Goal: Use online tool/utility

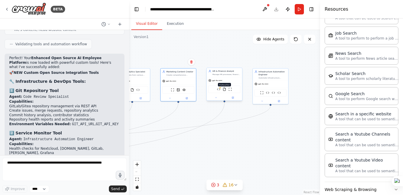
click at [225, 89] on img at bounding box center [223, 88] width 3 height 3
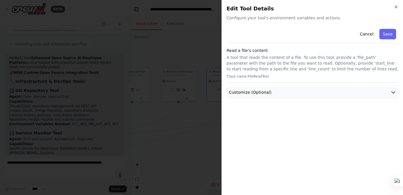
click at [262, 89] on span "Customize (Optional)" at bounding box center [249, 92] width 43 height 6
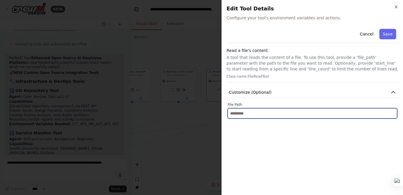
click at [277, 117] on input "text" at bounding box center [311, 113] width 169 height 10
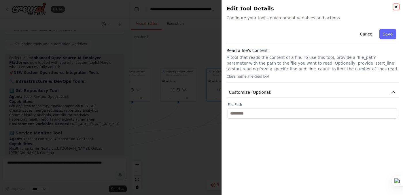
click at [397, 5] on icon "button" at bounding box center [395, 7] width 5 height 5
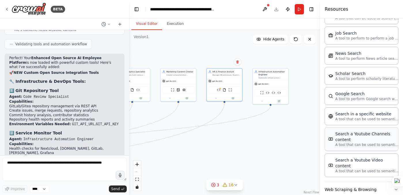
click at [345, 131] on div "Search a Youtube Channels content" at bounding box center [366, 137] width 63 height 12
click at [334, 132] on div "Search a Youtube Channels content A tool that can be used to semantic search a …" at bounding box center [361, 139] width 66 height 16
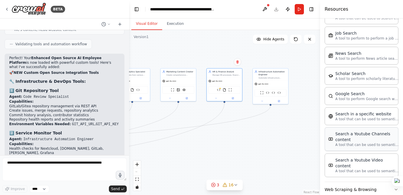
click at [334, 132] on div "Search a Youtube Channels content A tool that can be used to semantic search a …" at bounding box center [361, 139] width 66 height 16
click at [386, 136] on div "Search a Youtube Channels content" at bounding box center [366, 137] width 63 height 12
